Goal: Information Seeking & Learning: Learn about a topic

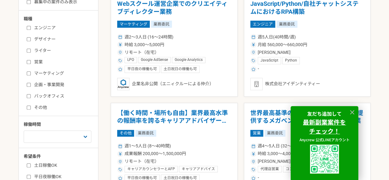
scroll to position [180, 0]
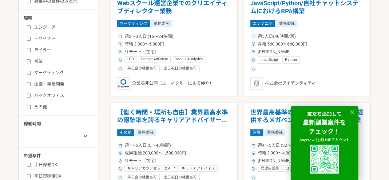
click at [31, 27] on label "エンジニア" at bounding box center [62, 27] width 71 height 6
click at [31, 27] on input "エンジニア" at bounding box center [29, 27] width 4 height 4
checkbox input "true"
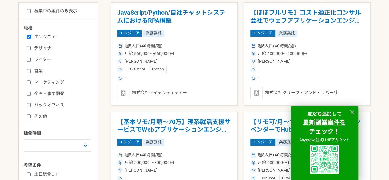
scroll to position [162, 0]
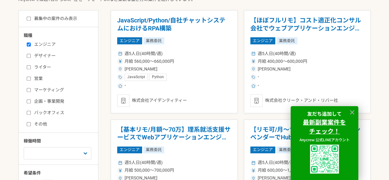
click at [29, 20] on input "募集中の案件のみ表示" at bounding box center [29, 19] width 4 height 4
checkbox input "true"
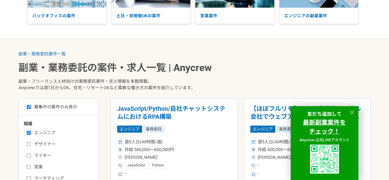
scroll to position [75, 0]
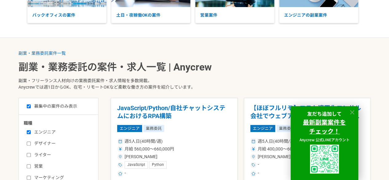
click at [352, 113] on icon at bounding box center [352, 112] width 4 height 4
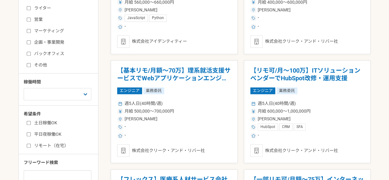
scroll to position [222, 0]
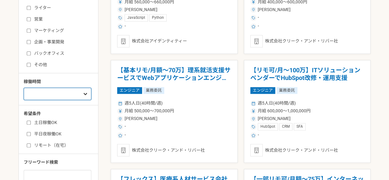
click at [78, 94] on select "週1人日（8時間）以下 週2人日（16時間）以下 週3人日（24時間）以下 週4人日（32時間）以下 週5人日（40時間）以下" at bounding box center [58, 94] width 68 height 12
click at [24, 88] on select "週1人日（8時間）以下 週2人日（16時間）以下 週3人日（24時間）以下 週4人日（32時間）以下 週5人日（40時間）以下" at bounding box center [58, 94] width 68 height 12
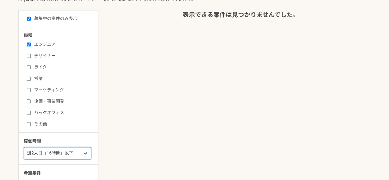
scroll to position [186, 0]
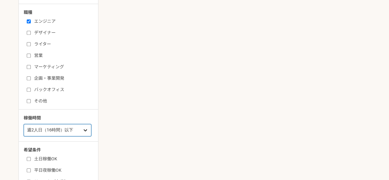
click at [78, 124] on select "週1人日（8時間）以下 週2人日（16時間）以下 週3人日（24時間）以下 週4人日（32時間）以下 週5人日（40時間）以下" at bounding box center [58, 130] width 68 height 12
select select "3"
click at [24, 124] on select "週1人日（8時間）以下 週2人日（16時間）以下 週3人日（24時間）以下 週4人日（32時間）以下 週5人日（40時間）以下" at bounding box center [58, 130] width 68 height 12
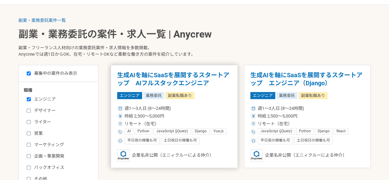
scroll to position [110, 0]
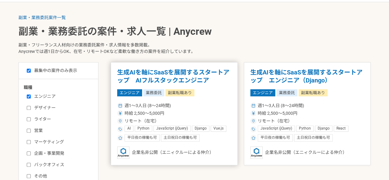
click at [219, 74] on h1 "生成AIを軸にSaaSを展開するスタートアップ　AIフルスタックエンジニア" at bounding box center [174, 77] width 114 height 16
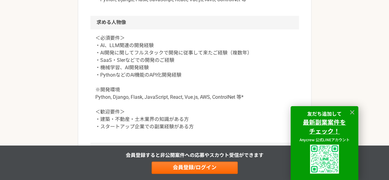
scroll to position [557, 0]
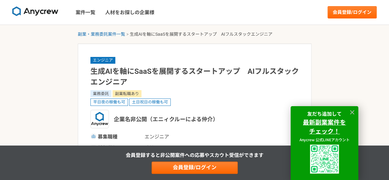
select select "3"
